Goal: Task Accomplishment & Management: Complete application form

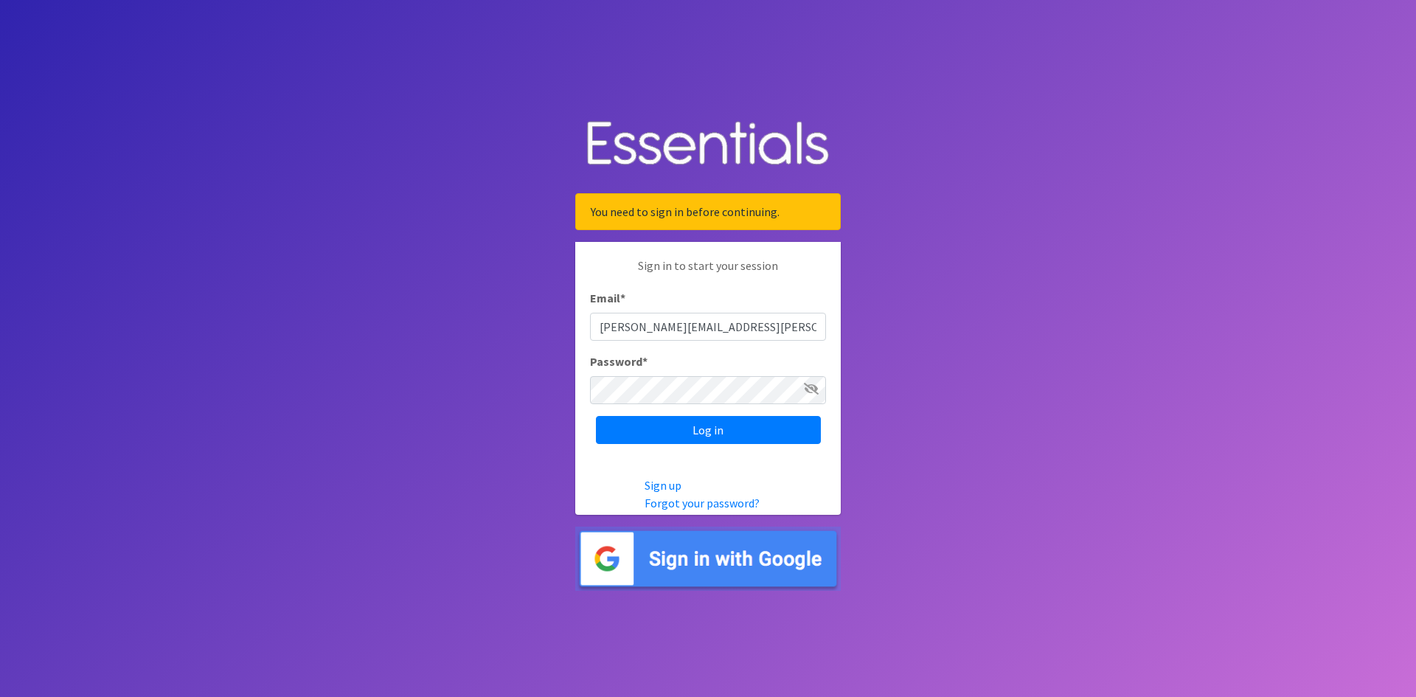
type input "[PERSON_NAME][EMAIL_ADDRESS][PERSON_NAME][DOMAIN_NAME]"
click at [733, 430] on input "Log in" at bounding box center [708, 430] width 225 height 28
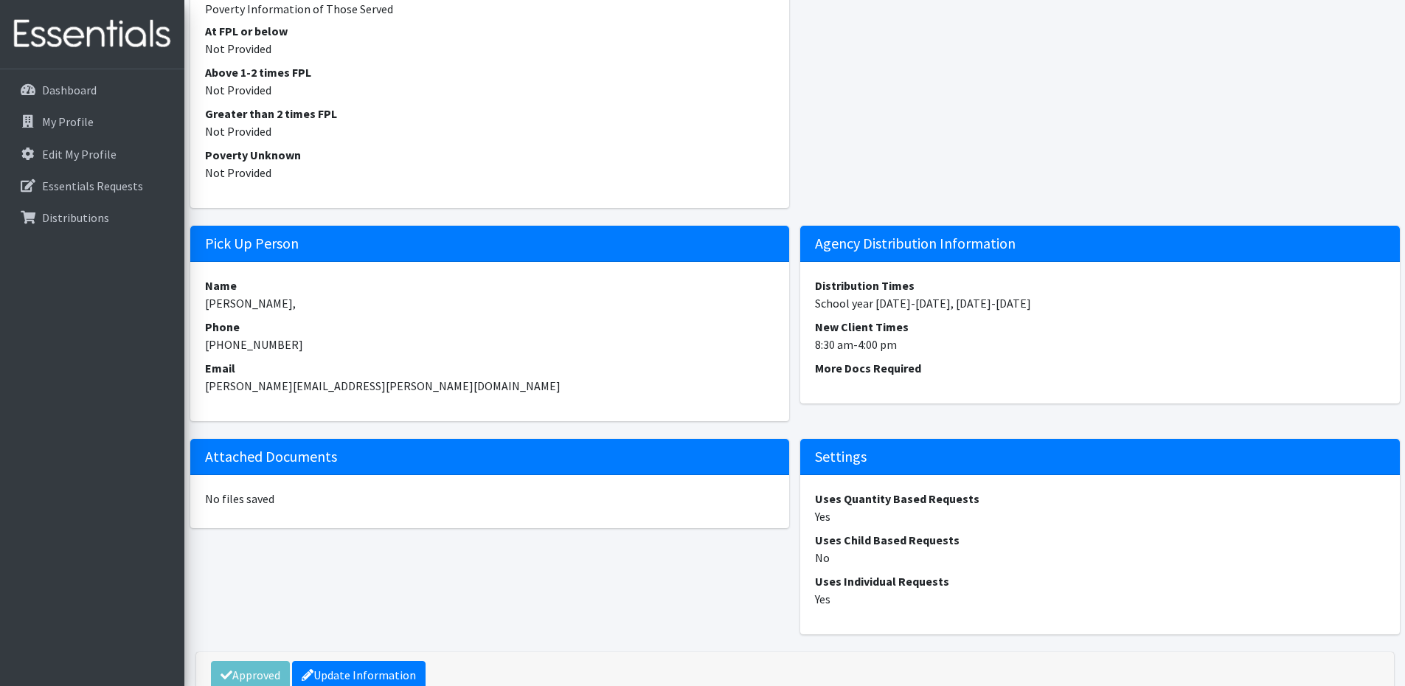
scroll to position [1259, 0]
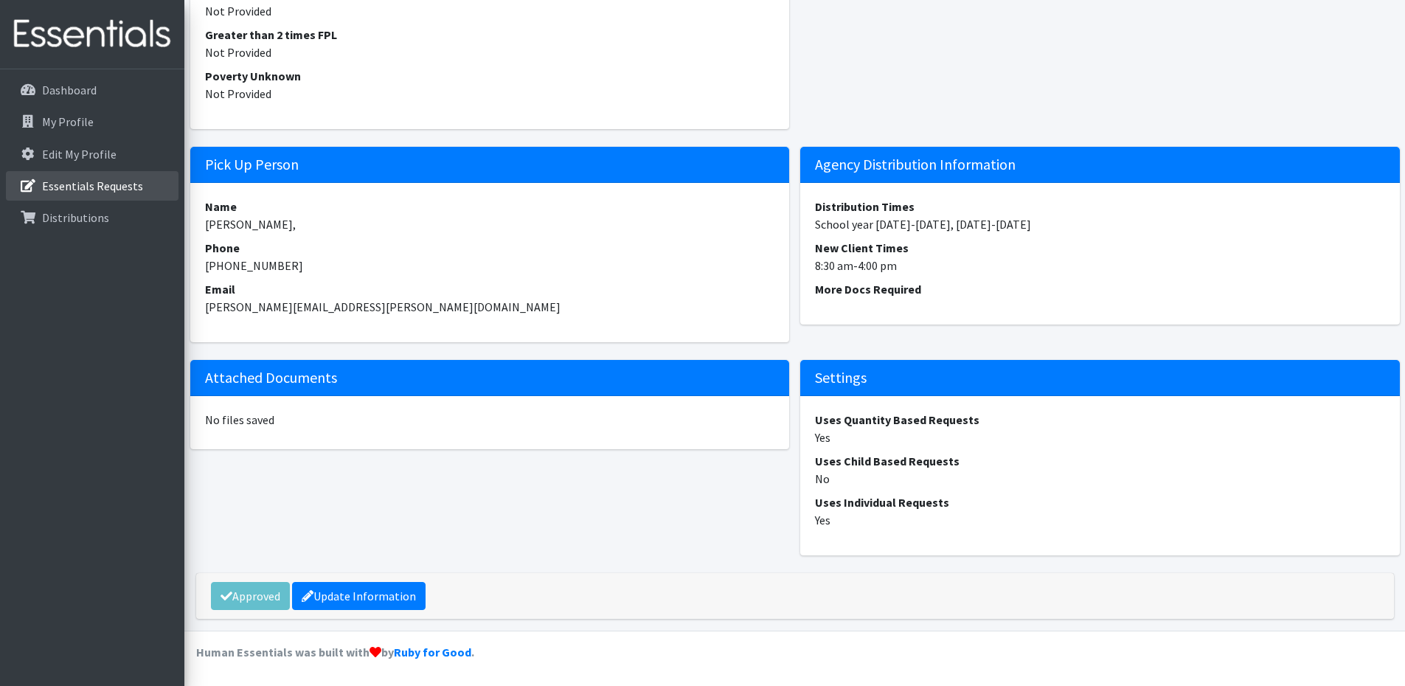
click at [58, 181] on p "Essentials Requests" at bounding box center [92, 186] width 101 height 15
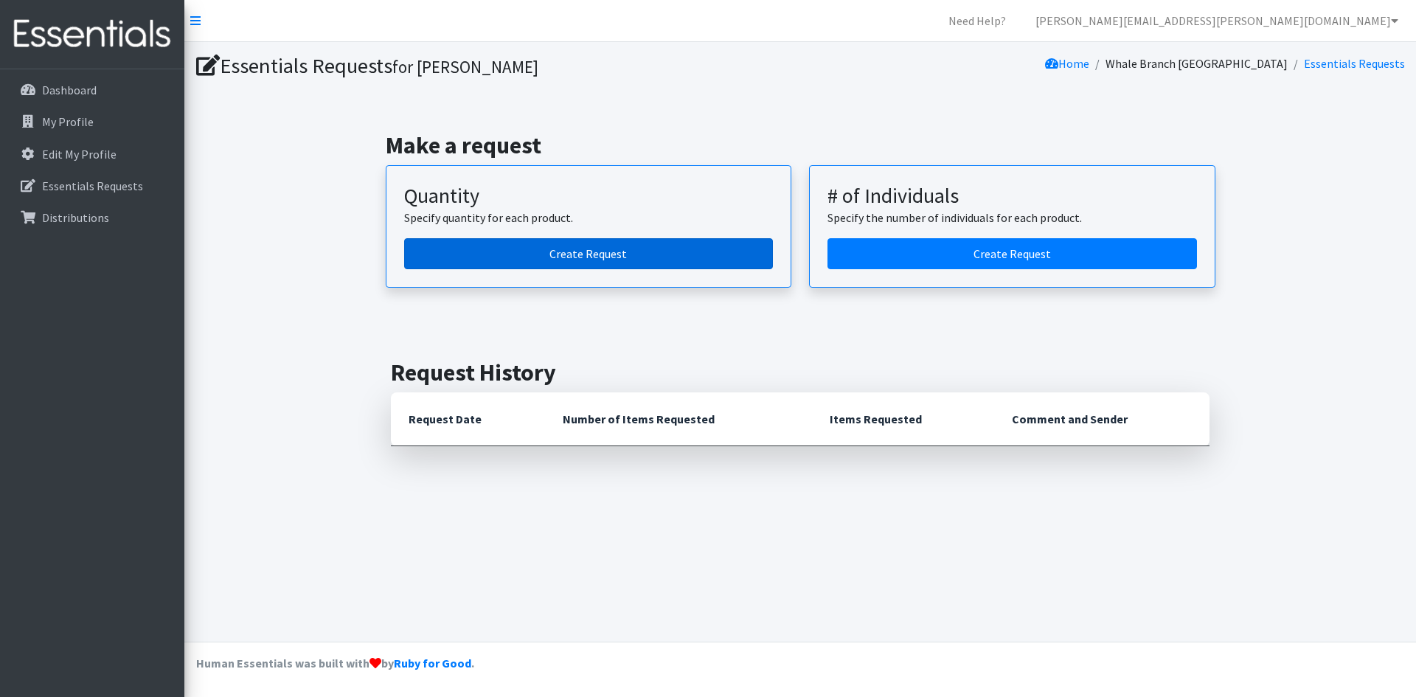
click at [543, 259] on link "Create Request" at bounding box center [589, 253] width 370 height 31
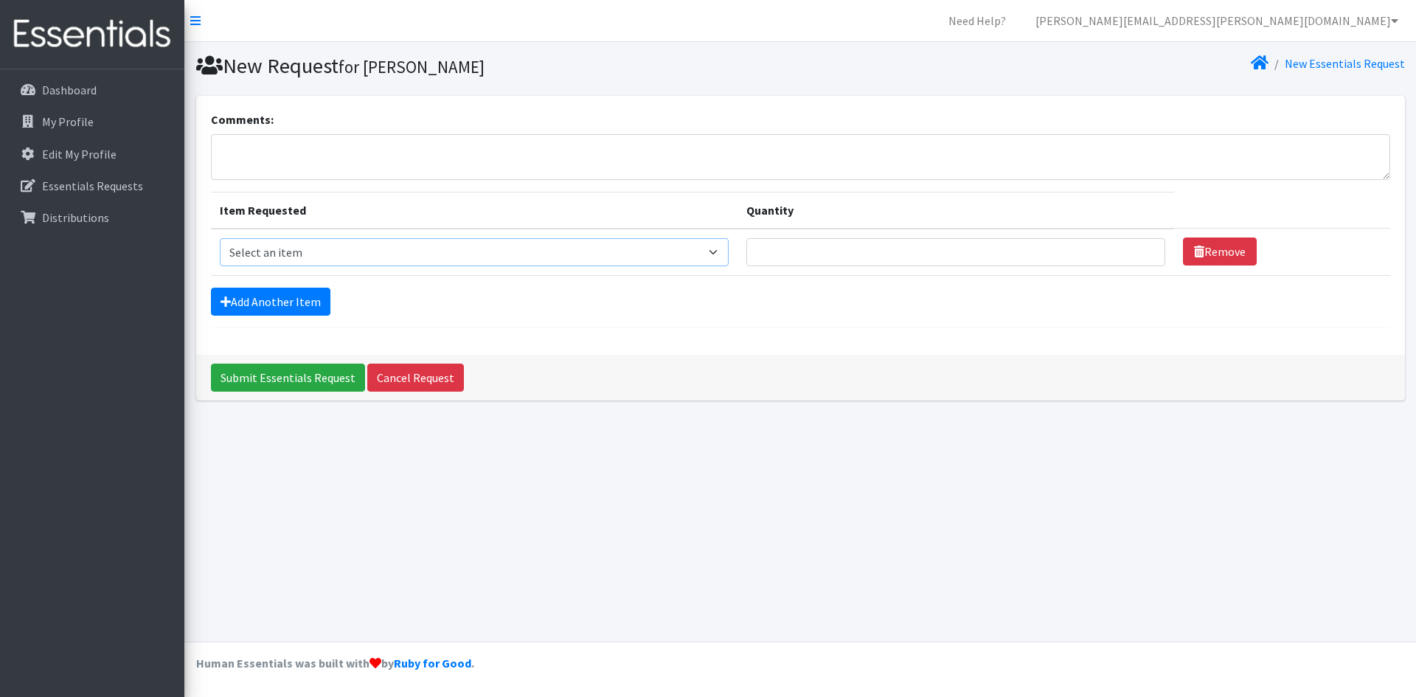
click at [724, 254] on select "Select an item (LOWCOUNTRY) REGULAR TAMPONS Adult Period Pack Student Period Pa…" at bounding box center [475, 252] width 510 height 28
select select "7757"
click at [220, 238] on select "Select an item (LOWCOUNTRY) REGULAR TAMPONS Adult Period Pack Student Period Pa…" at bounding box center [475, 252] width 510 height 28
click at [1142, 249] on input "1" at bounding box center [955, 252] width 419 height 28
click at [1142, 249] on input "2" at bounding box center [955, 252] width 419 height 28
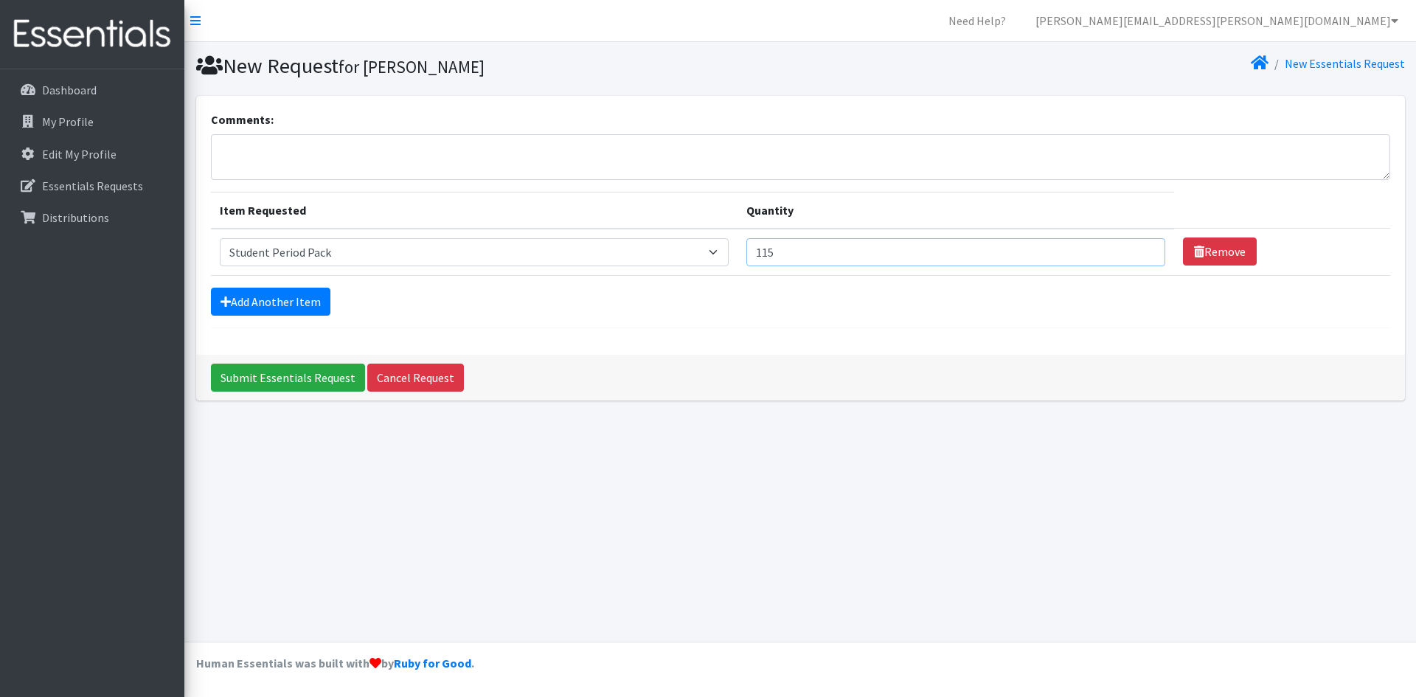
click at [1142, 249] on input "115" at bounding box center [955, 252] width 419 height 28
click at [1141, 249] on input "128" at bounding box center [955, 252] width 419 height 28
click at [1141, 249] on input "155" at bounding box center [955, 252] width 419 height 28
click at [1141, 249] on input "156" at bounding box center [955, 252] width 419 height 28
click at [1141, 249] on input "157" at bounding box center [955, 252] width 419 height 28
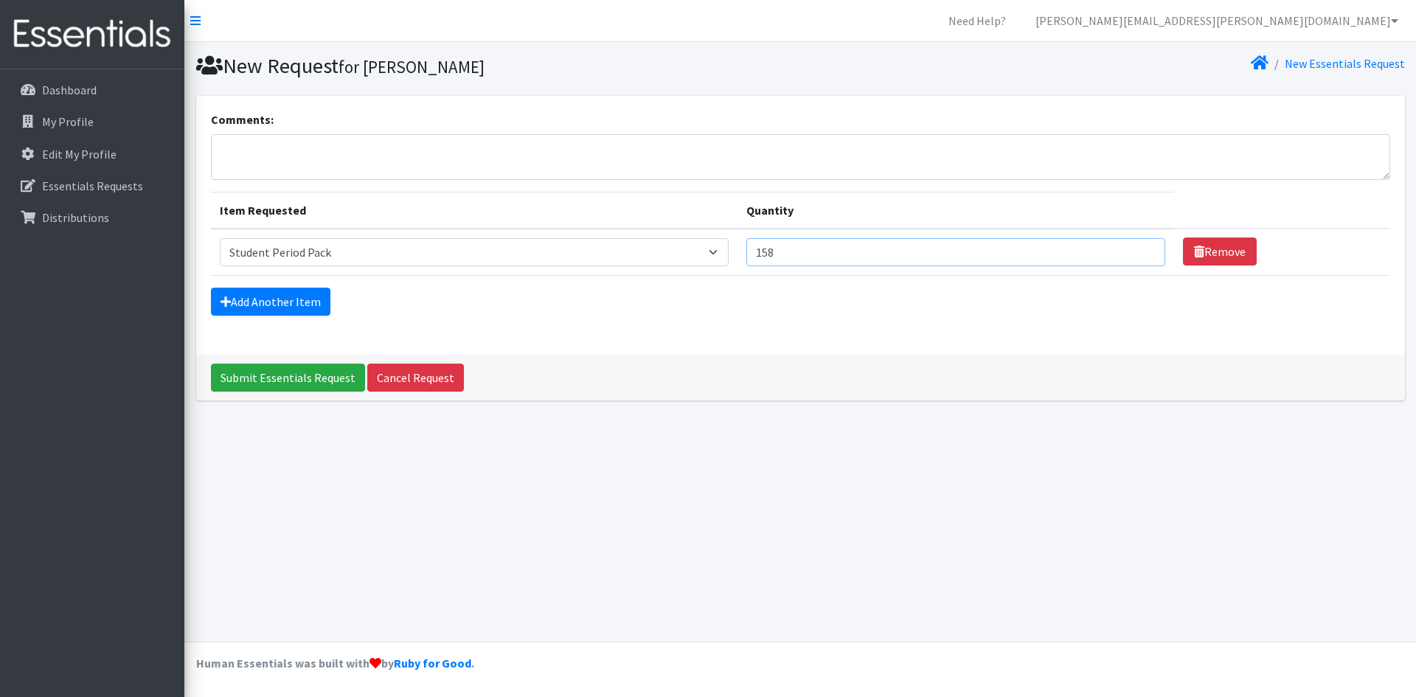
click at [1141, 249] on input "158" at bounding box center [955, 252] width 419 height 28
click at [1141, 249] on input "159" at bounding box center [955, 252] width 419 height 28
type input "160"
click at [1141, 249] on input "160" at bounding box center [955, 252] width 419 height 28
click at [562, 164] on textarea "Comments:" at bounding box center [800, 157] width 1179 height 46
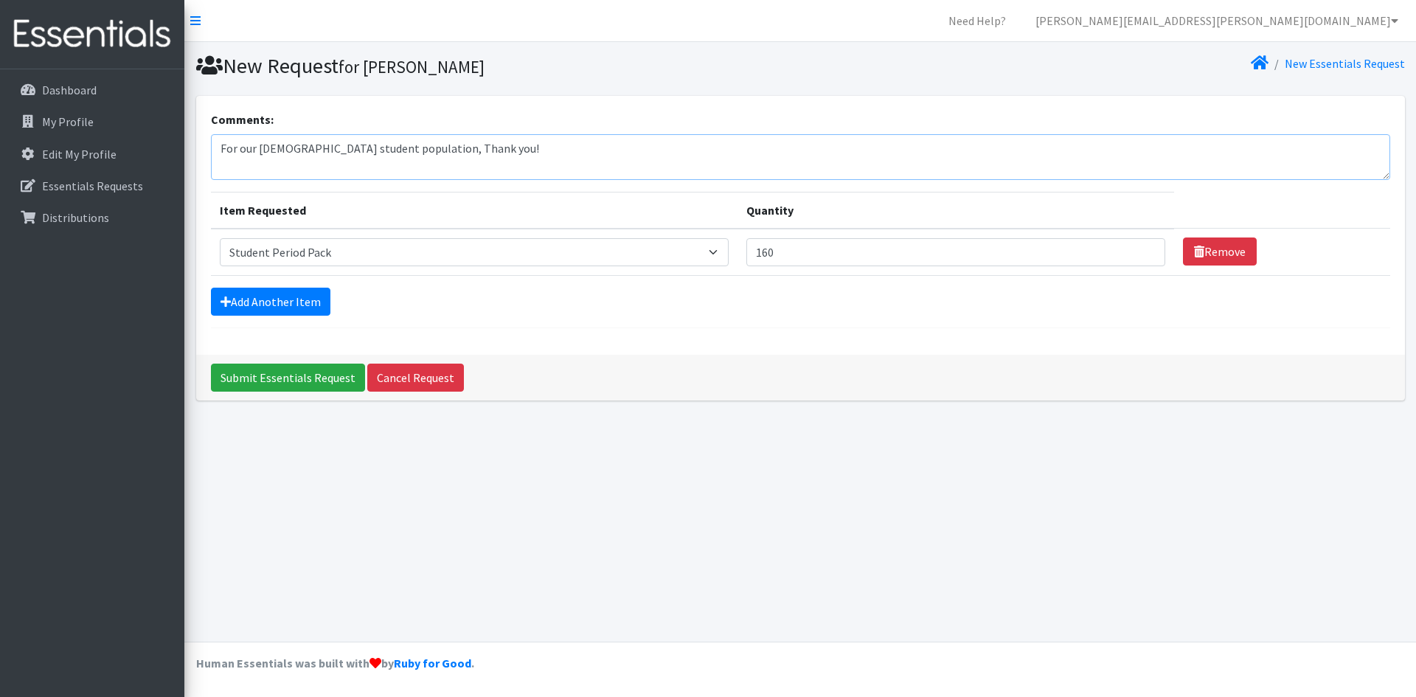
type textarea "For our female student population, Thank you!"
click at [722, 250] on select "Select an item (LOWCOUNTRY) REGULAR TAMPONS Adult Period Pack Student Period Pa…" at bounding box center [475, 252] width 510 height 28
click at [297, 377] on input "Submit Essentials Request" at bounding box center [288, 378] width 154 height 28
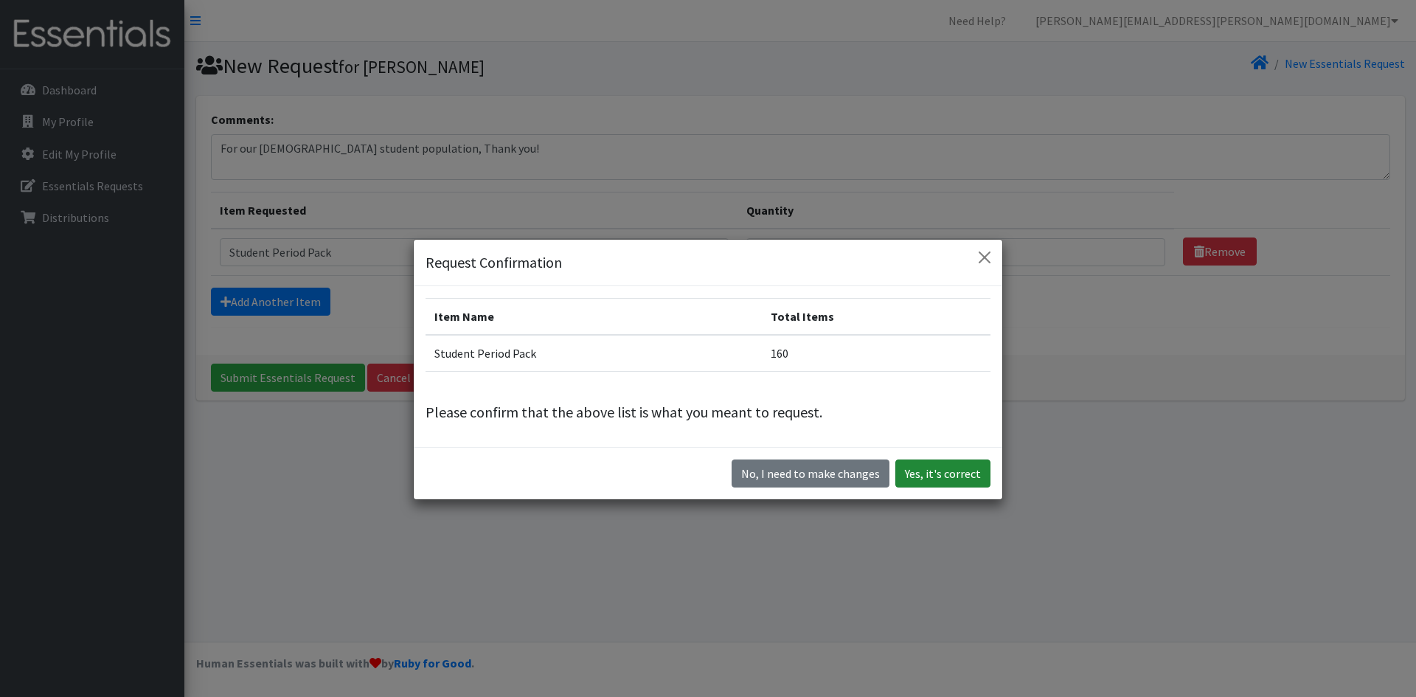
click at [933, 471] on button "Yes, it's correct" at bounding box center [942, 474] width 95 height 28
